Goal: Transaction & Acquisition: Purchase product/service

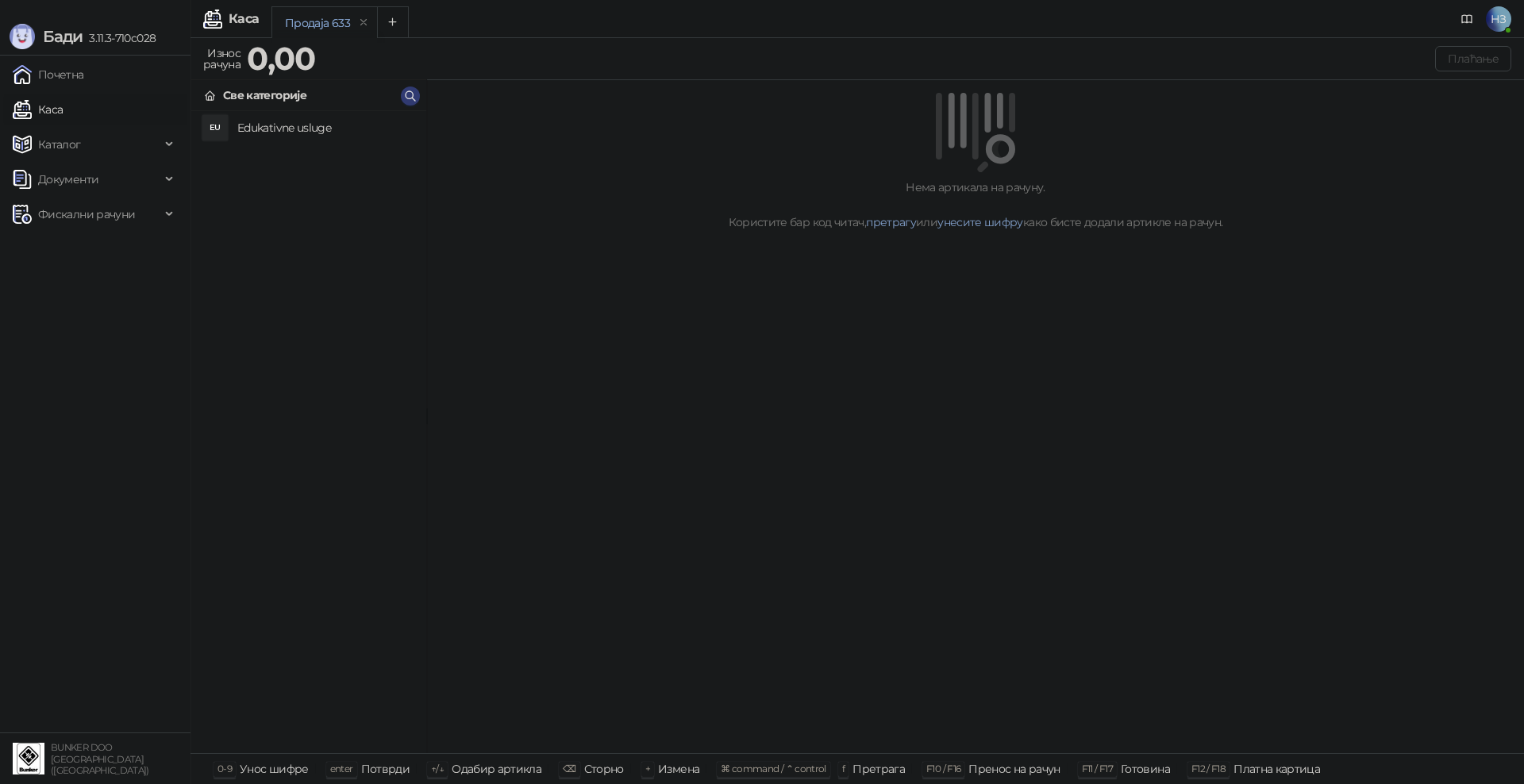
click at [272, 123] on h4 "Edukativne usluge" at bounding box center [325, 128] width 176 height 26
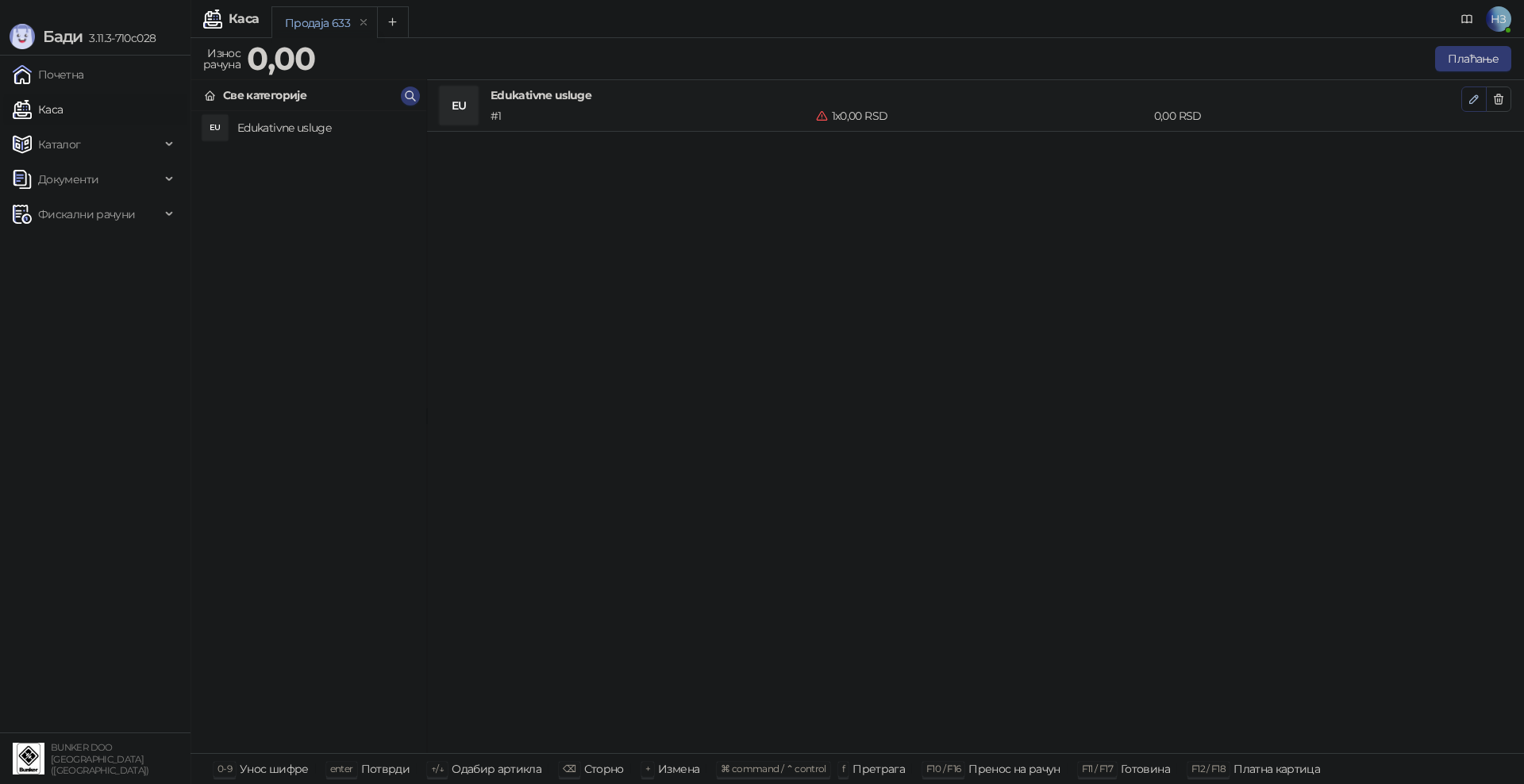
click at [1472, 99] on icon "button" at bounding box center [1474, 99] width 8 height 8
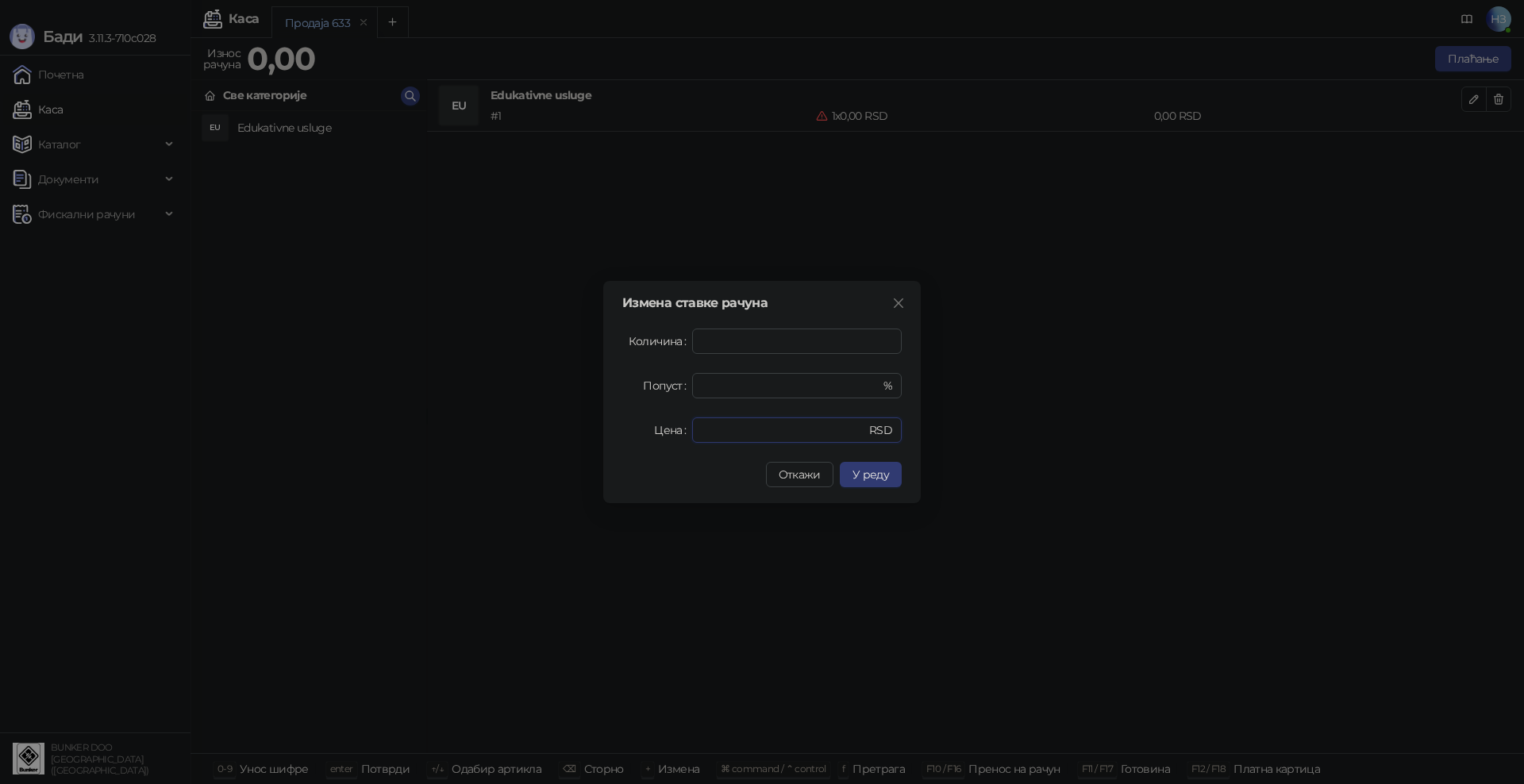
drag, startPoint x: 718, startPoint y: 426, endPoint x: 687, endPoint y: 427, distance: 31.0
click at [687, 427] on div "Цена * RSD" at bounding box center [762, 430] width 280 height 26
type input "****"
click at [887, 478] on span "У реду" at bounding box center [871, 475] width 37 height 14
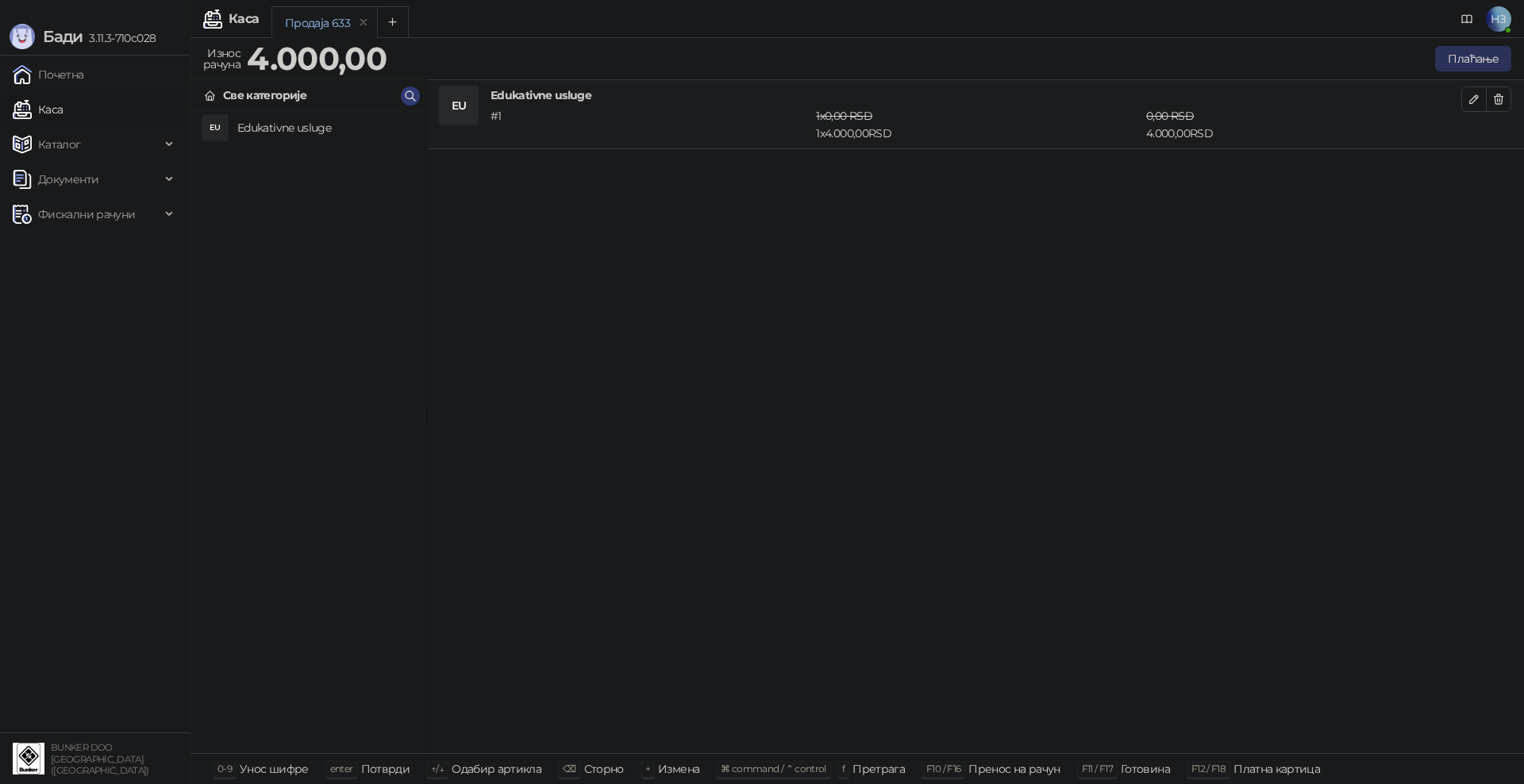
click at [1471, 62] on button "Плаћање" at bounding box center [1473, 59] width 76 height 26
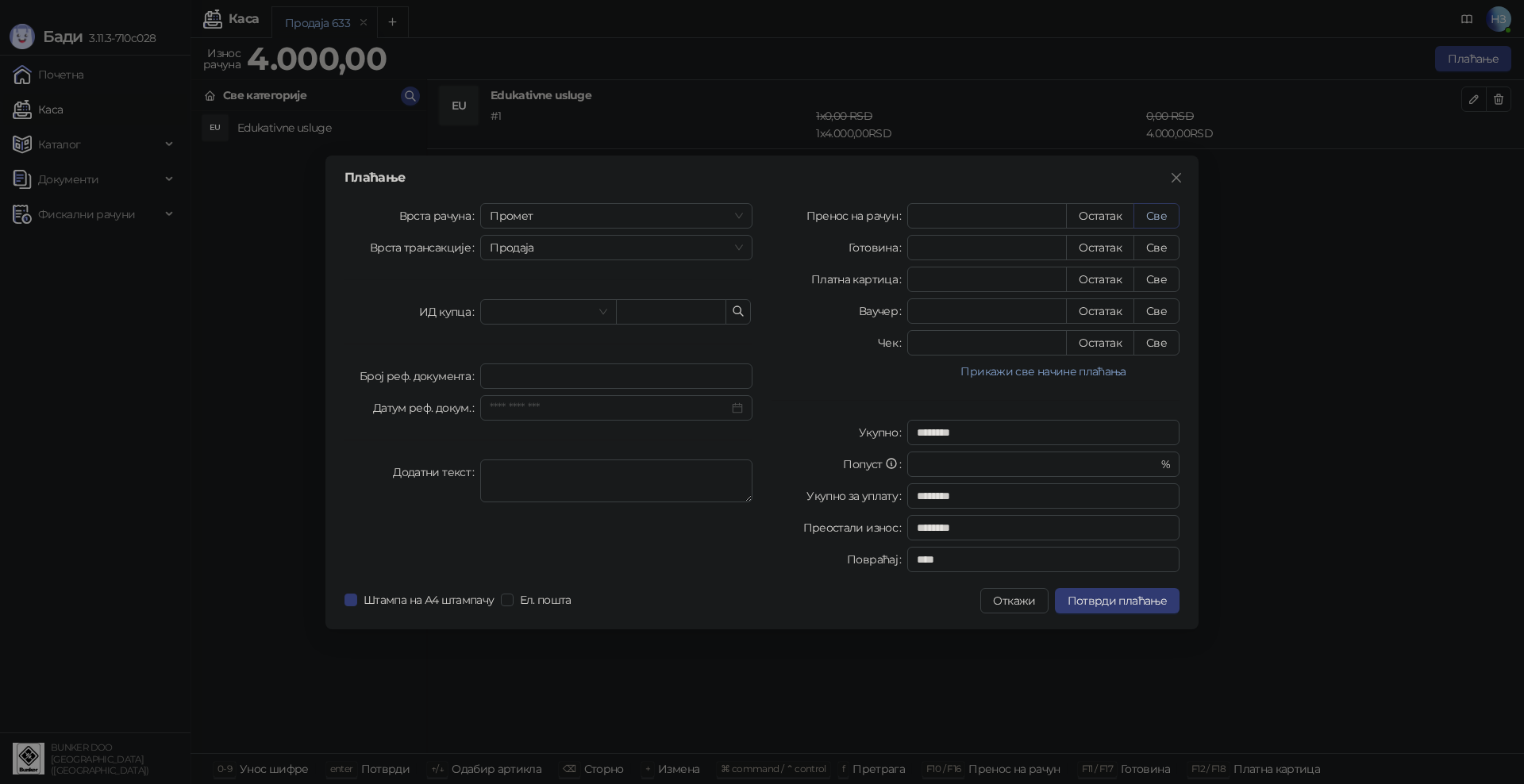
click at [1156, 212] on button "Све" at bounding box center [1156, 216] width 46 height 26
type input "****"
click at [1100, 603] on span "Потврди плаћање" at bounding box center [1118, 601] width 99 height 14
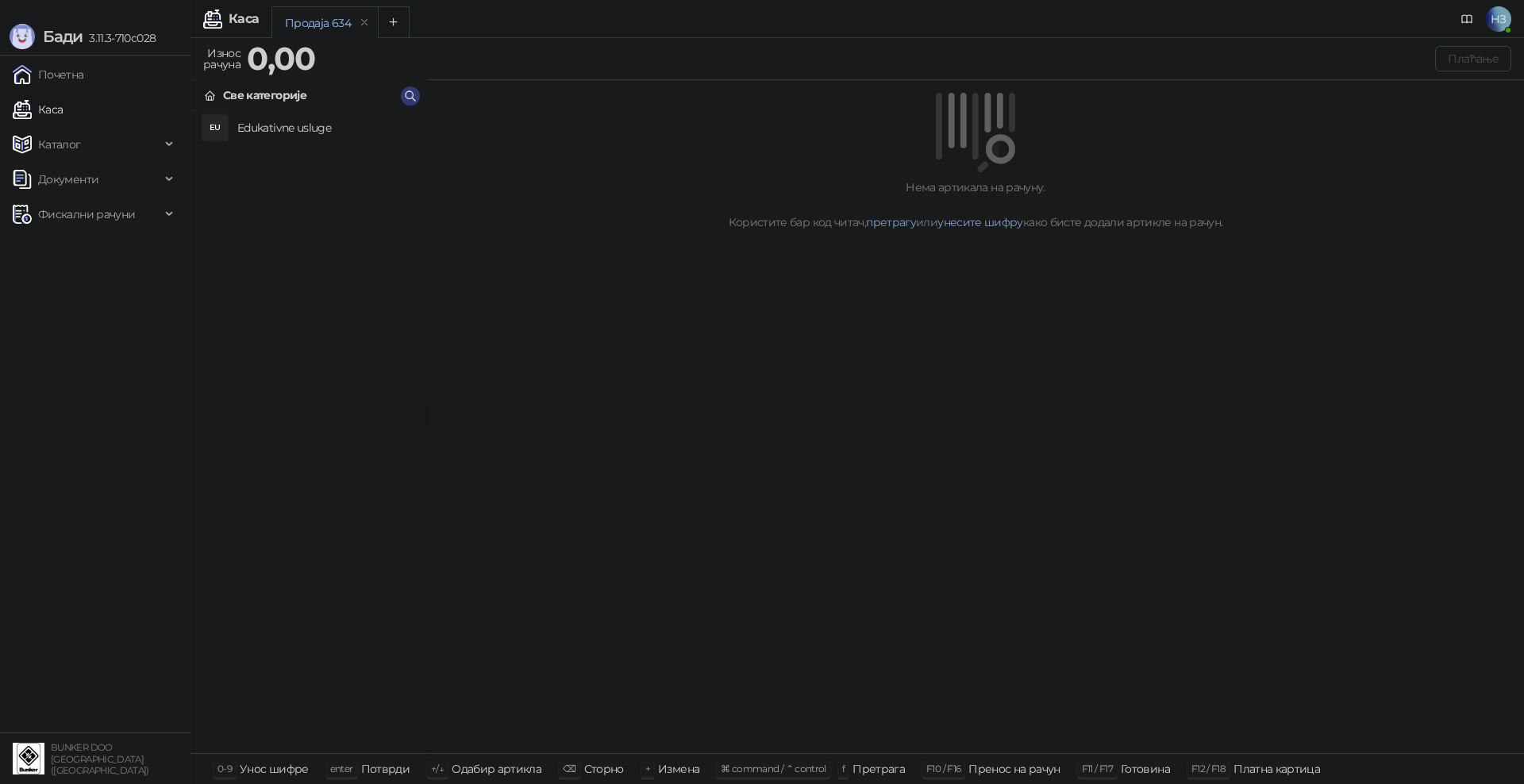
click at [26, 18] on div "Бади 3.11.3-710c028" at bounding box center [95, 27] width 191 height 55
